Goal: Information Seeking & Learning: Learn about a topic

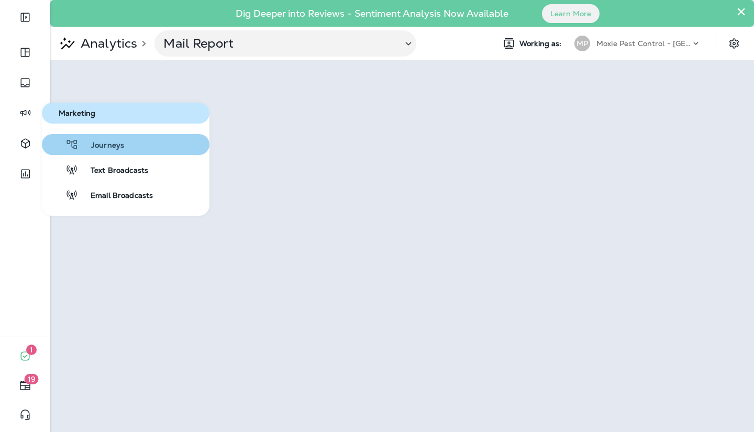
click at [132, 140] on button "Journeys" at bounding box center [126, 144] width 168 height 21
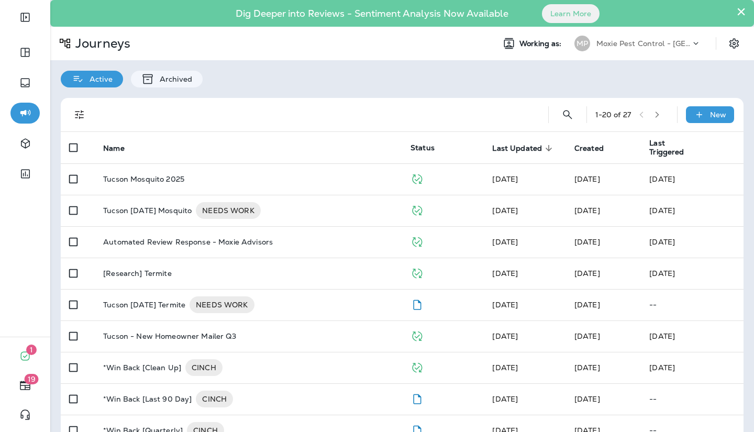
click at [669, 45] on p "Moxie Pest Control - [GEOGRAPHIC_DATA]" at bounding box center [643, 43] width 94 height 8
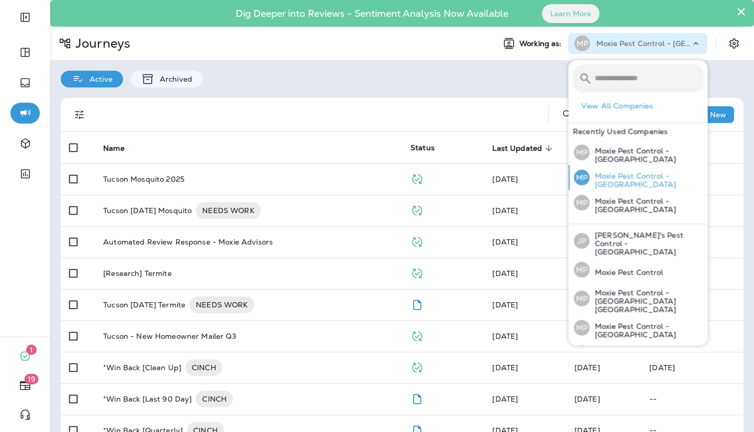
click at [654, 168] on div "MP Moxie Pest Control - [GEOGRAPHIC_DATA]" at bounding box center [639, 177] width 138 height 25
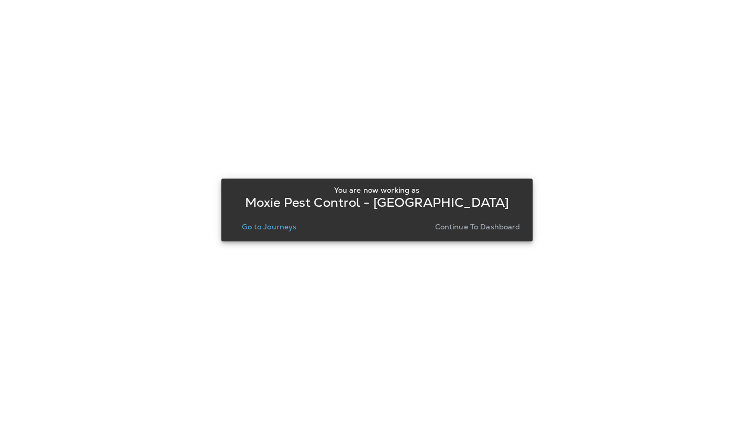
click at [457, 225] on p "Continue to Dashboard" at bounding box center [477, 227] width 85 height 8
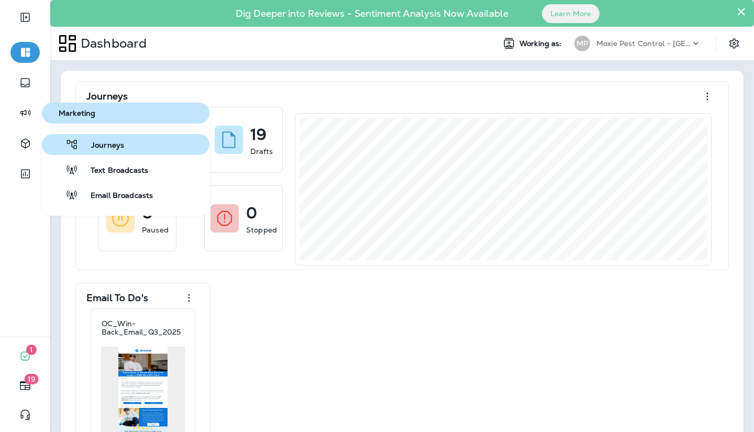
click at [92, 148] on span "Journeys" at bounding box center [102, 146] width 46 height 10
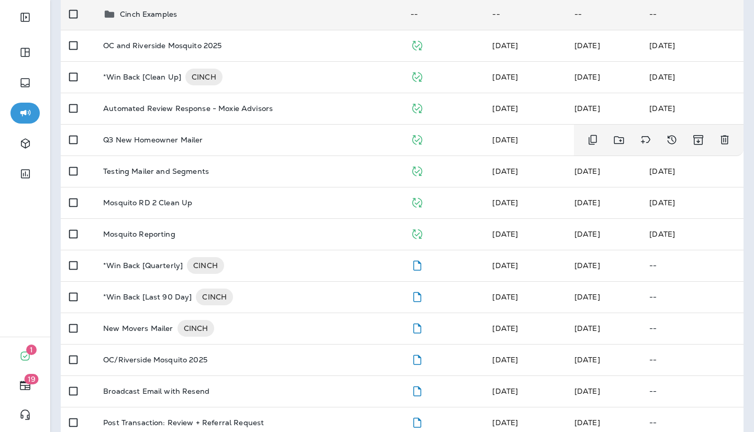
scroll to position [181, 0]
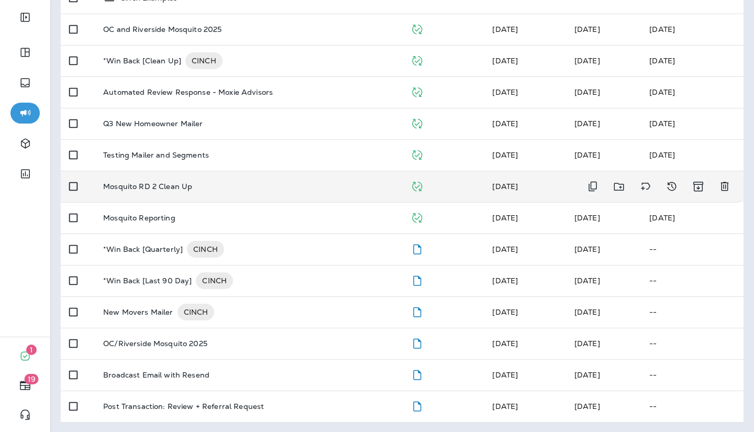
click at [251, 191] on td "Mosquito RD 2 Clean Up" at bounding box center [248, 186] width 307 height 31
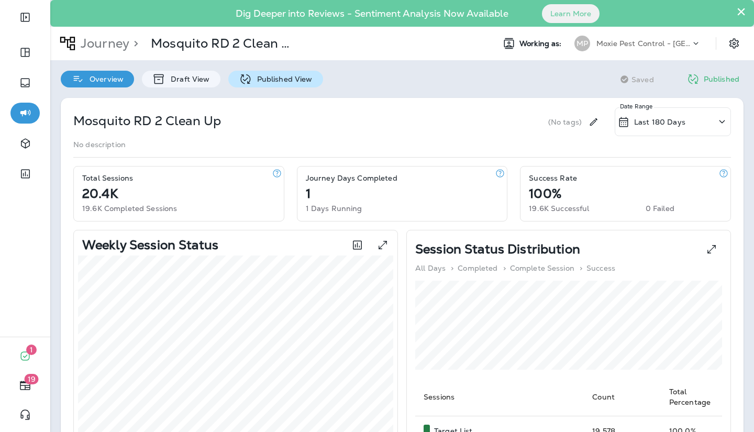
click at [296, 86] on div "Published View" at bounding box center [275, 79] width 95 height 17
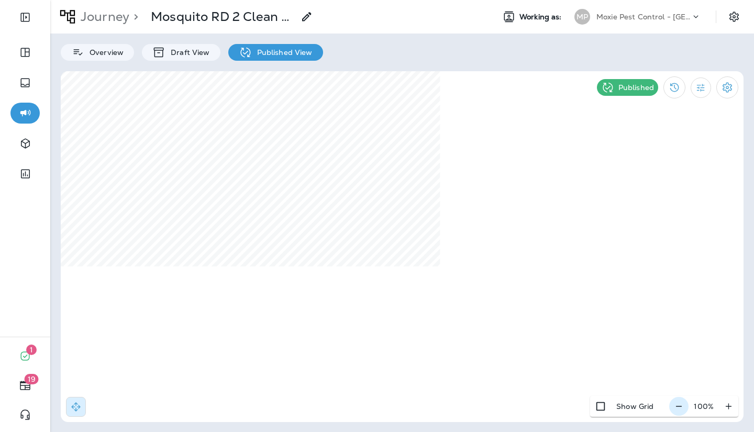
click at [680, 407] on icon "button" at bounding box center [678, 406] width 11 height 10
click at [680, 407] on icon "button" at bounding box center [683, 406] width 11 height 10
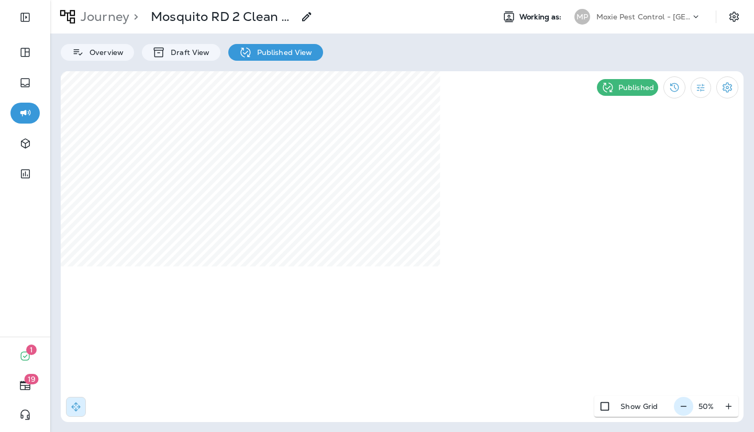
click at [680, 407] on div "50 %" at bounding box center [706, 406] width 64 height 21
click at [684, 402] on div "50 %" at bounding box center [706, 406] width 64 height 21
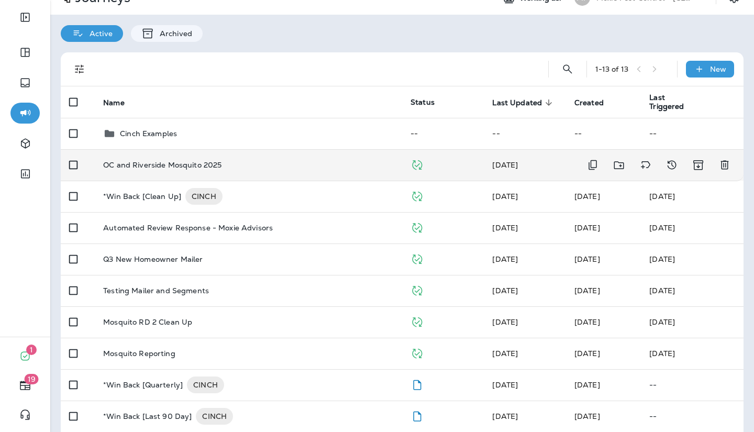
scroll to position [50, 0]
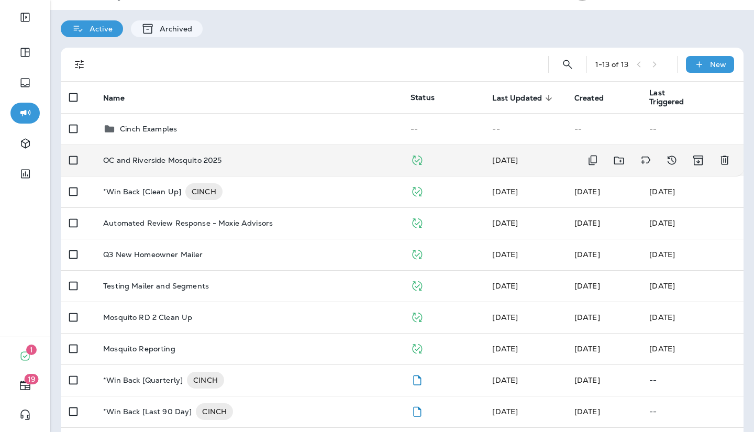
click at [214, 160] on p "OC and Riverside Mosquito 2025" at bounding box center [162, 160] width 118 height 8
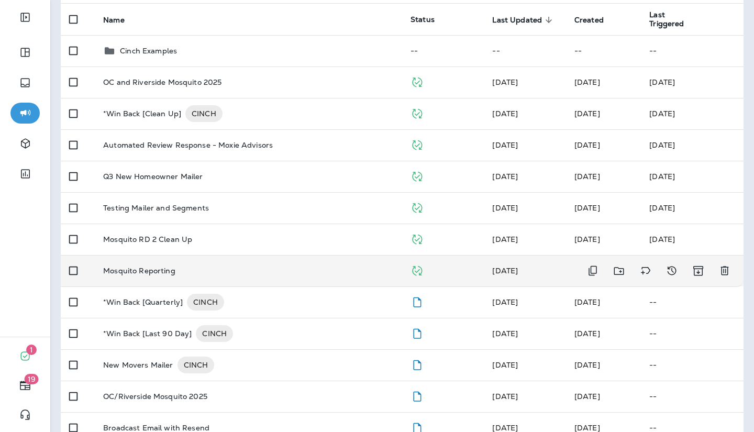
scroll to position [129, 0]
click at [262, 272] on div "Mosquito Reporting" at bounding box center [248, 270] width 291 height 8
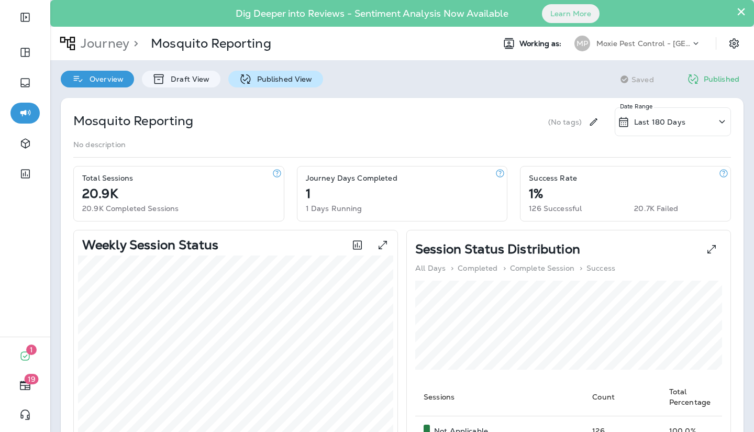
click at [292, 75] on p "Published View" at bounding box center [282, 79] width 61 height 8
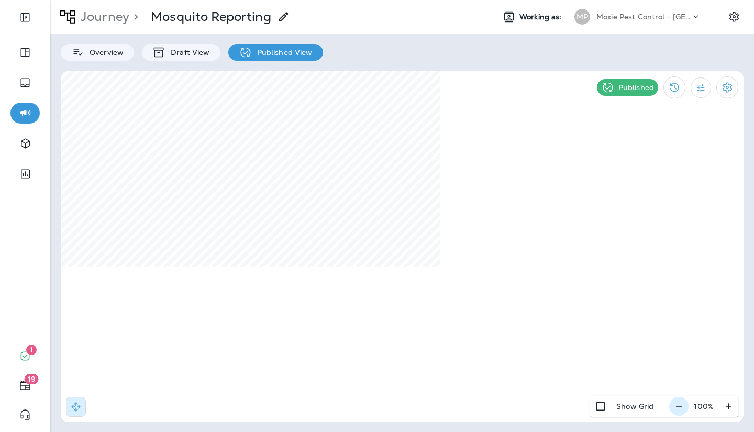
click at [678, 413] on button "button" at bounding box center [678, 406] width 19 height 19
click at [678, 413] on button "button" at bounding box center [682, 406] width 19 height 19
click at [678, 413] on button "button" at bounding box center [684, 406] width 19 height 19
click at [678, 413] on button "button" at bounding box center [682, 406] width 19 height 19
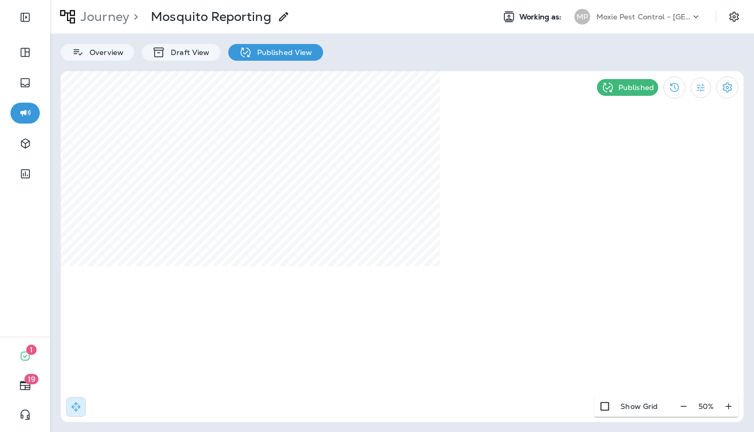
click at [678, 413] on div "50 %" at bounding box center [706, 406] width 64 height 21
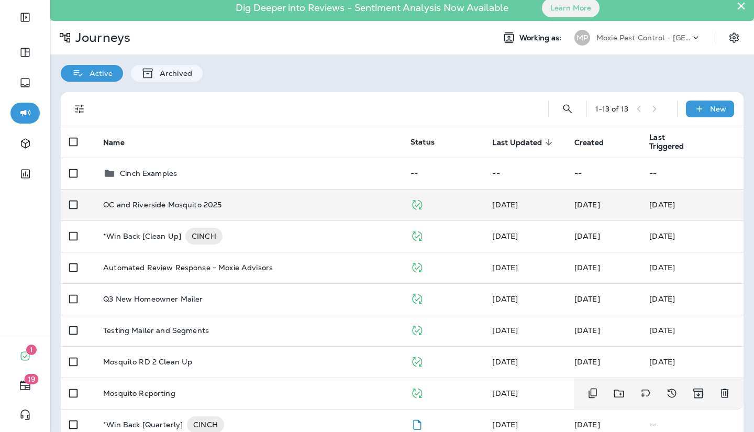
scroll to position [5, 0]
